Goal: Find specific page/section: Find specific page/section

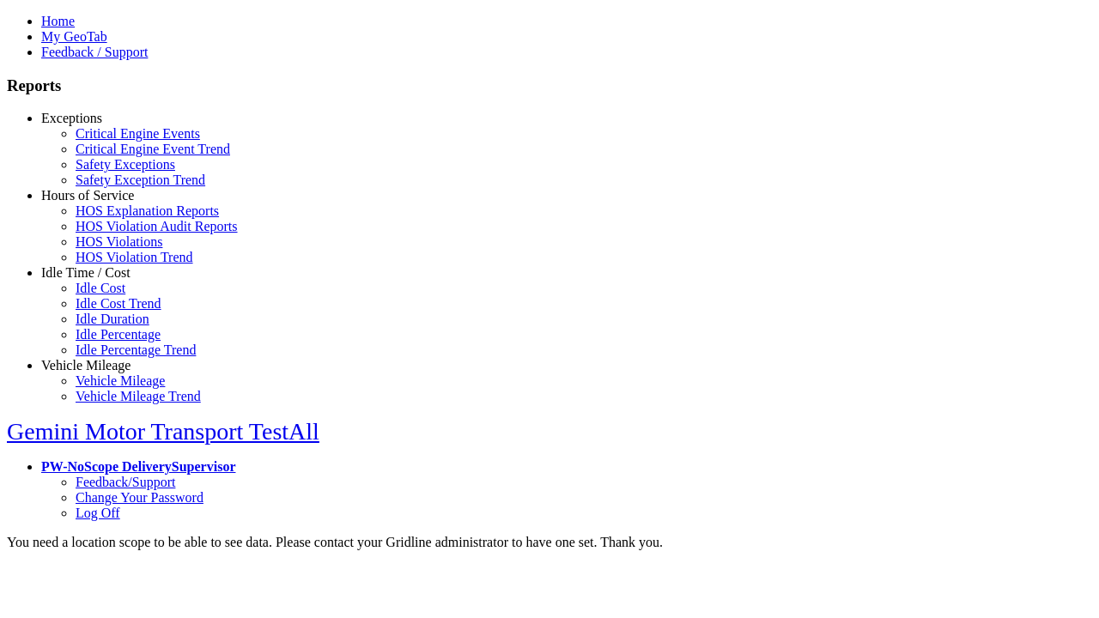
click at [99, 125] on link "Exceptions" at bounding box center [71, 118] width 61 height 15
click at [112, 172] on link "Safety Exceptions" at bounding box center [126, 164] width 100 height 15
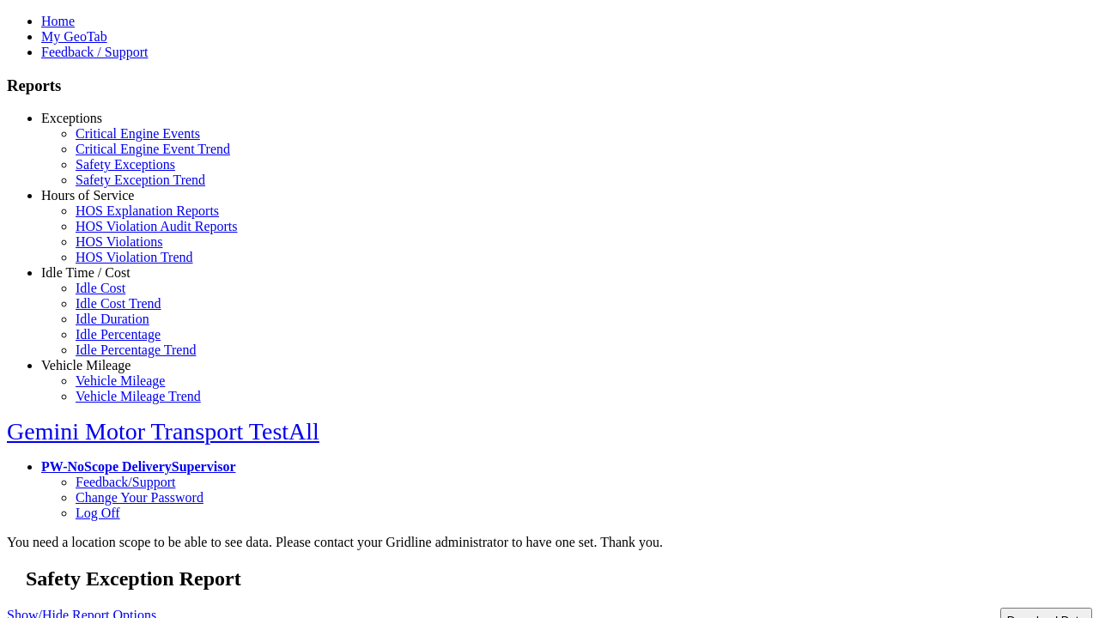
type input "**********"
